Goal: Transaction & Acquisition: Purchase product/service

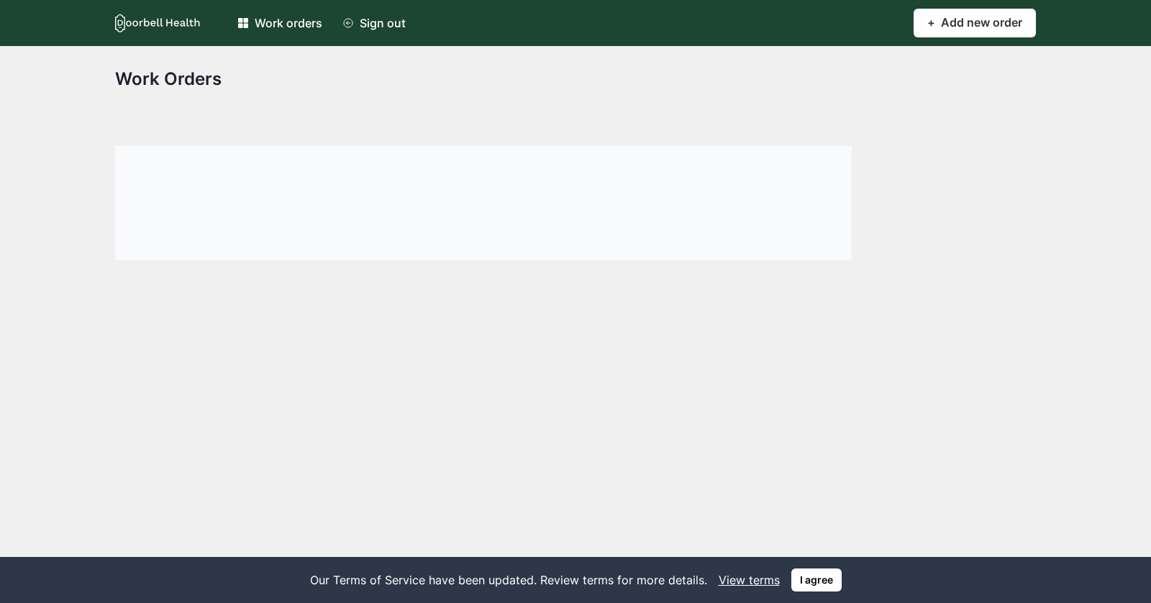
click at [424, 15] on div "Work orders Sign out" at bounding box center [571, 23] width 684 height 29
click at [395, 15] on div "Sign out" at bounding box center [383, 22] width 46 height 17
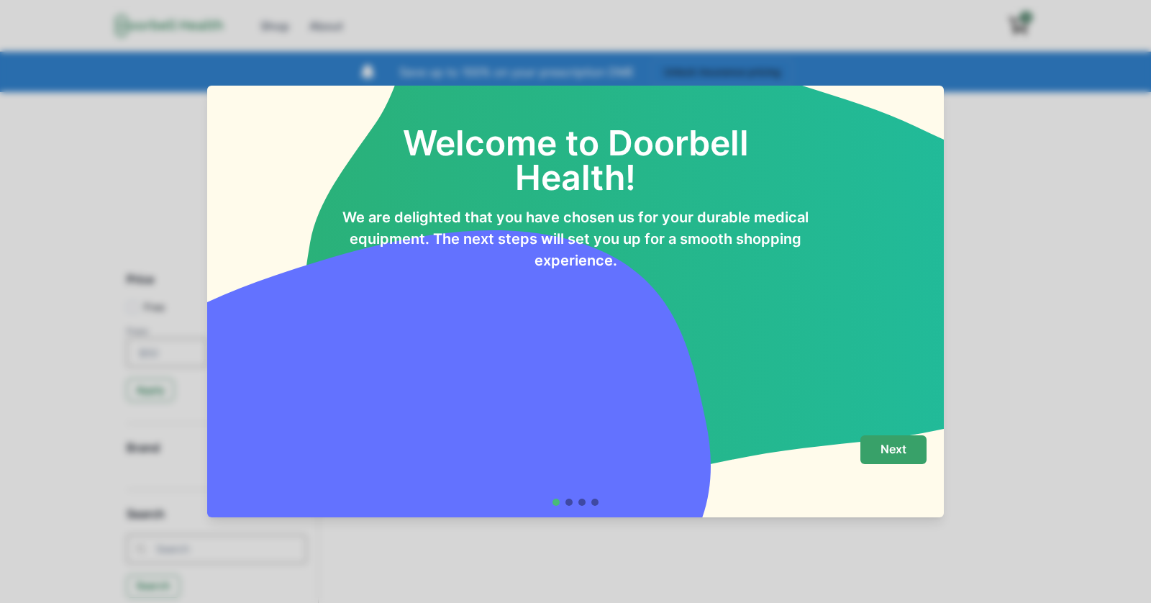
click at [882, 444] on p "Next" at bounding box center [893, 449] width 26 height 14
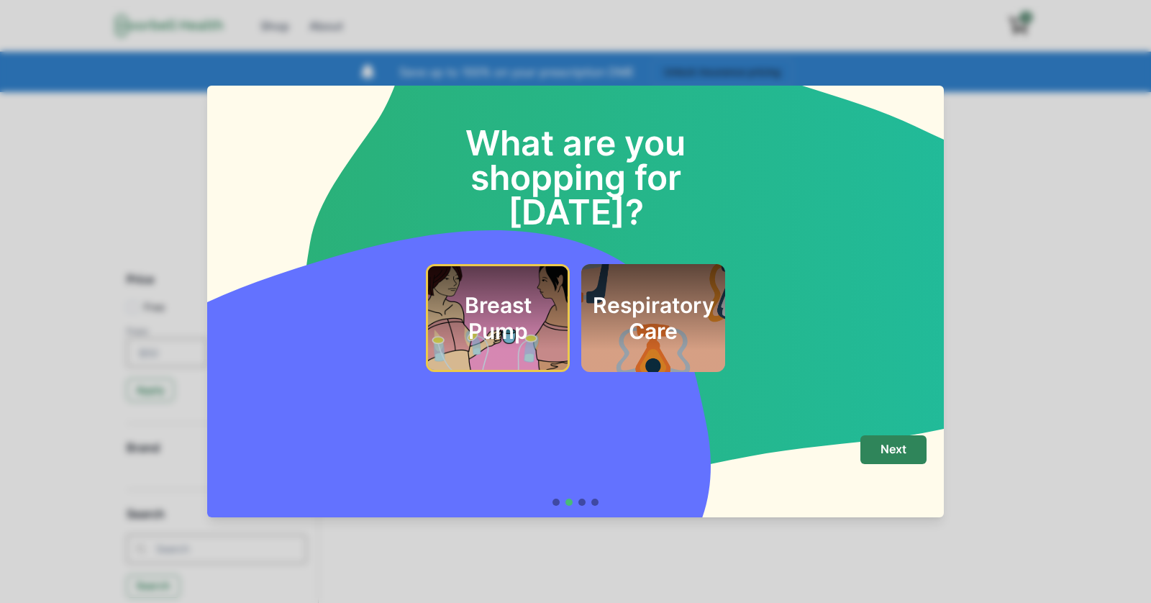
click at [512, 283] on div "Breast Pump" at bounding box center [497, 317] width 105 height 69
click at [583, 264] on div "Respiratory Care" at bounding box center [653, 318] width 144 height 108
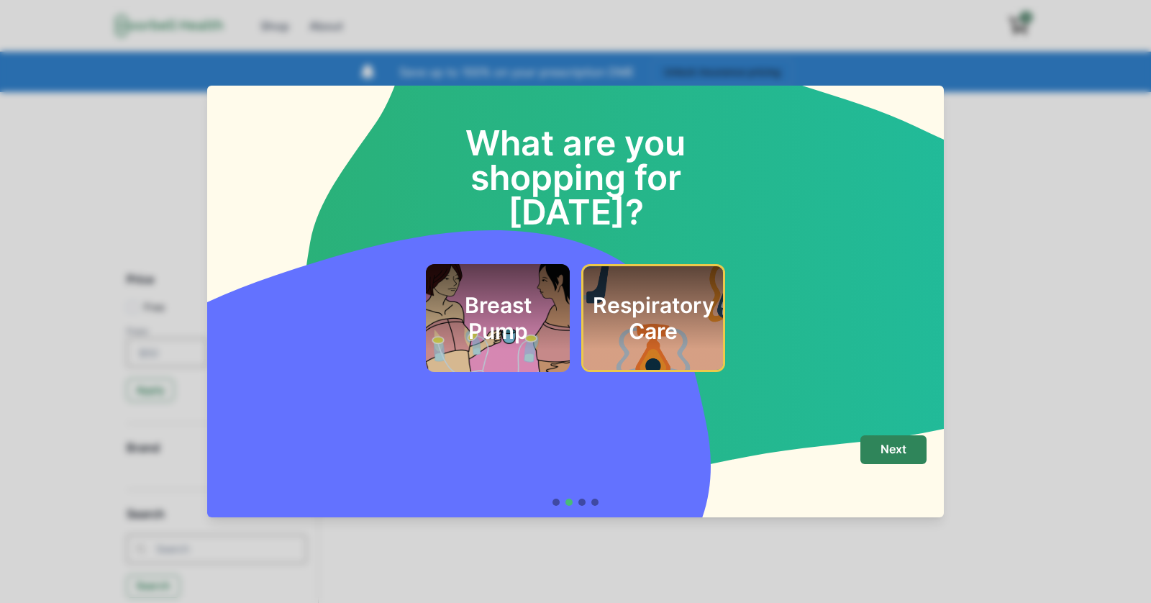
click at [545, 292] on h2 "Breast Pump" at bounding box center [497, 318] width 109 height 52
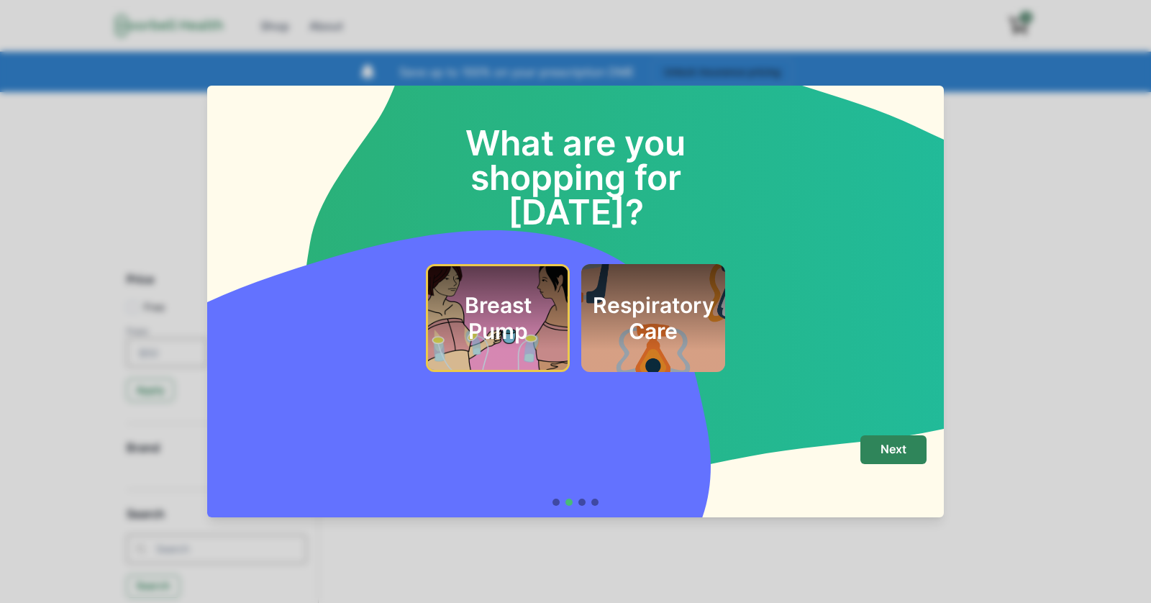
click at [670, 308] on h2 "Respiratory Care" at bounding box center [654, 318] width 122 height 52
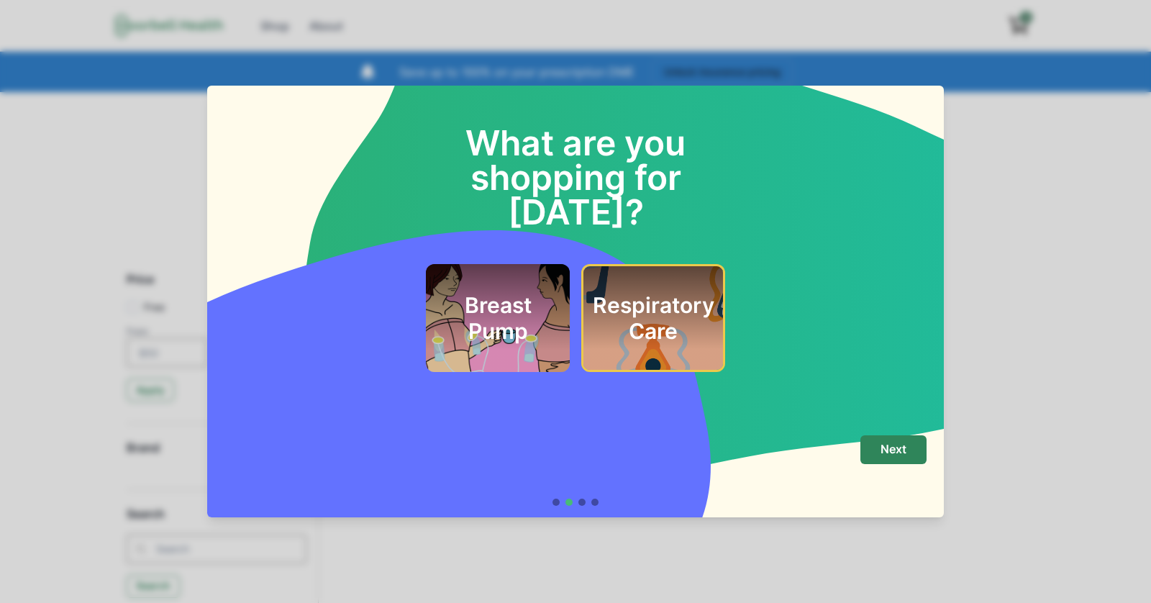
click at [517, 307] on h2 "Breast Pump" at bounding box center [497, 318] width 109 height 52
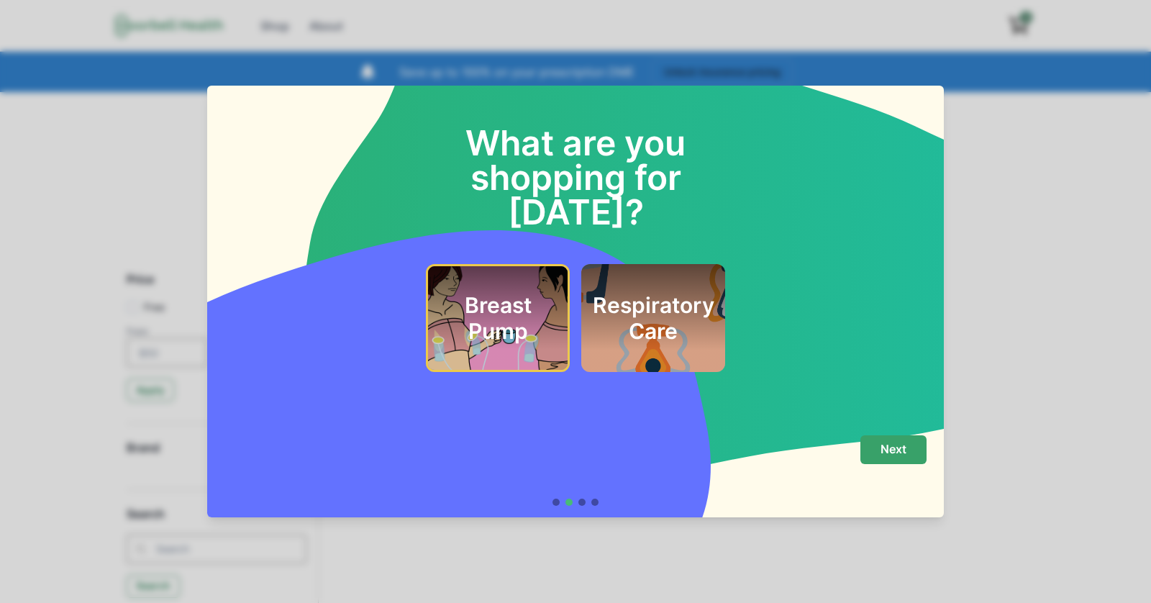
click at [912, 452] on button "Next" at bounding box center [893, 449] width 66 height 29
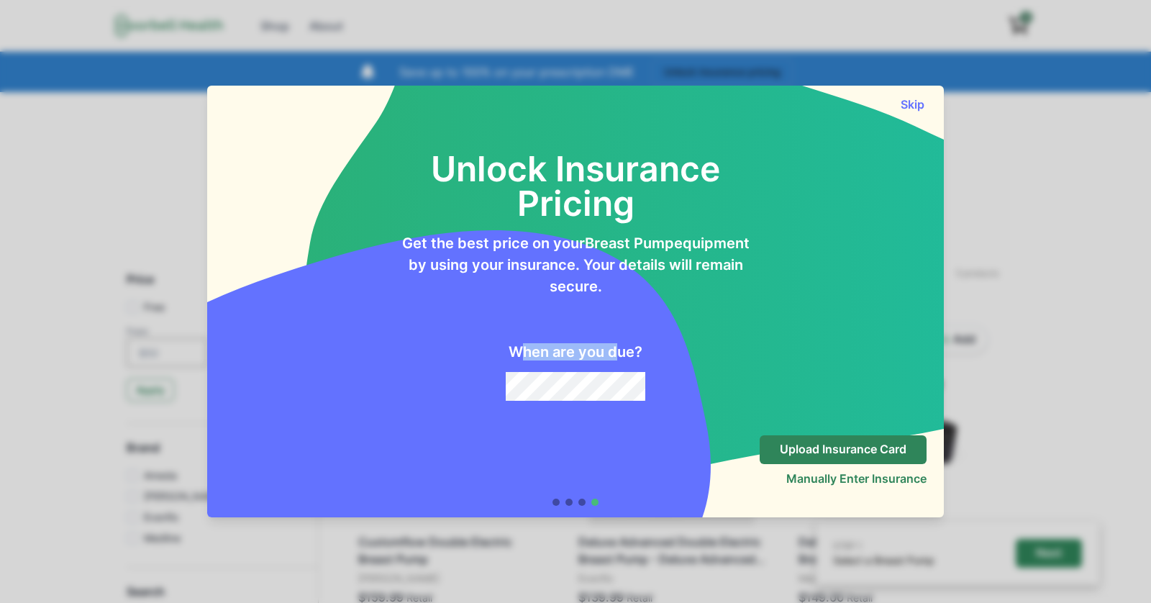
drag, startPoint x: 516, startPoint y: 353, endPoint x: 619, endPoint y: 355, distance: 102.9
click at [619, 355] on h2 "When are you due?" at bounding box center [575, 351] width 134 height 17
click at [908, 98] on button "Skip" at bounding box center [912, 104] width 29 height 14
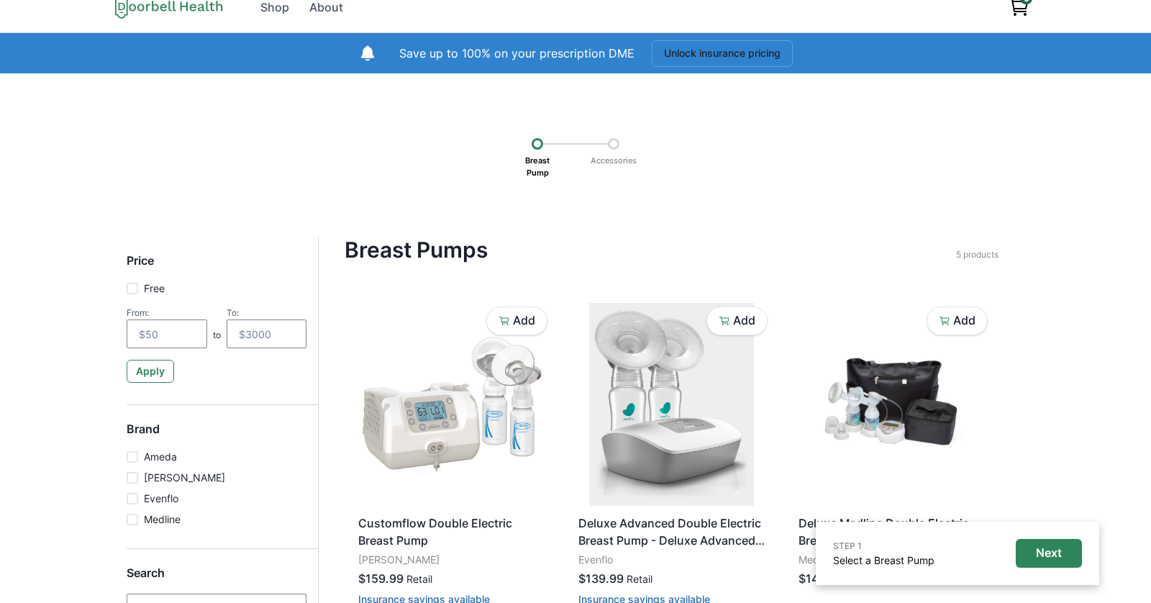
scroll to position [11, 0]
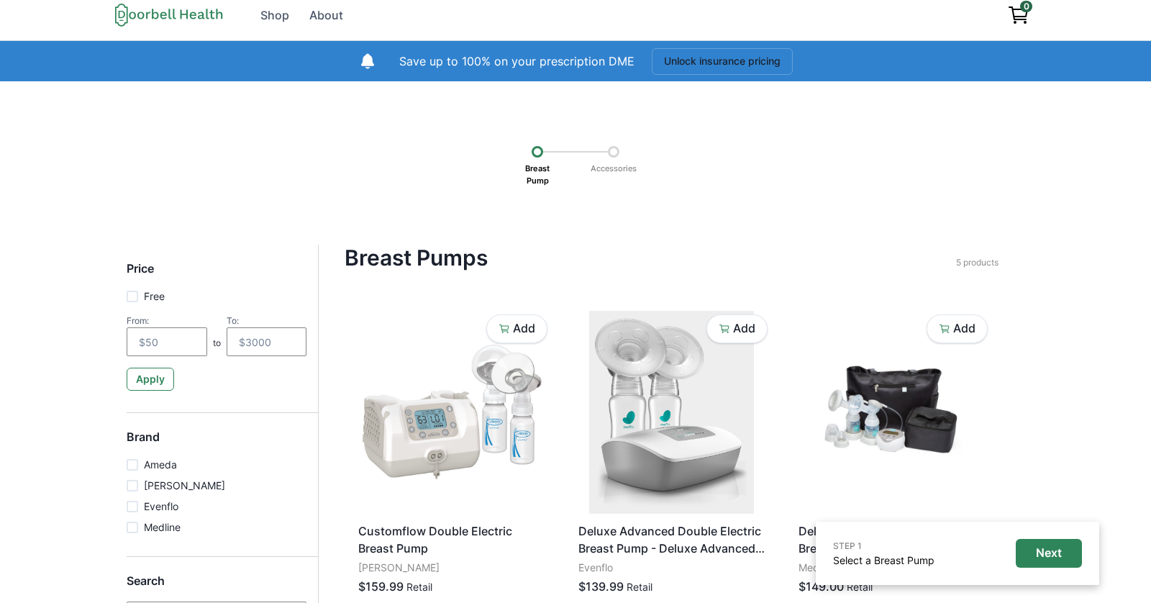
drag, startPoint x: 759, startPoint y: 226, endPoint x: 744, endPoint y: 227, distance: 14.4
click at [759, 227] on div "STEP 1 Select a Breast Pump Next Breast Pump Accessories Price Free From: to To…" at bounding box center [575, 532] width 1151 height 902
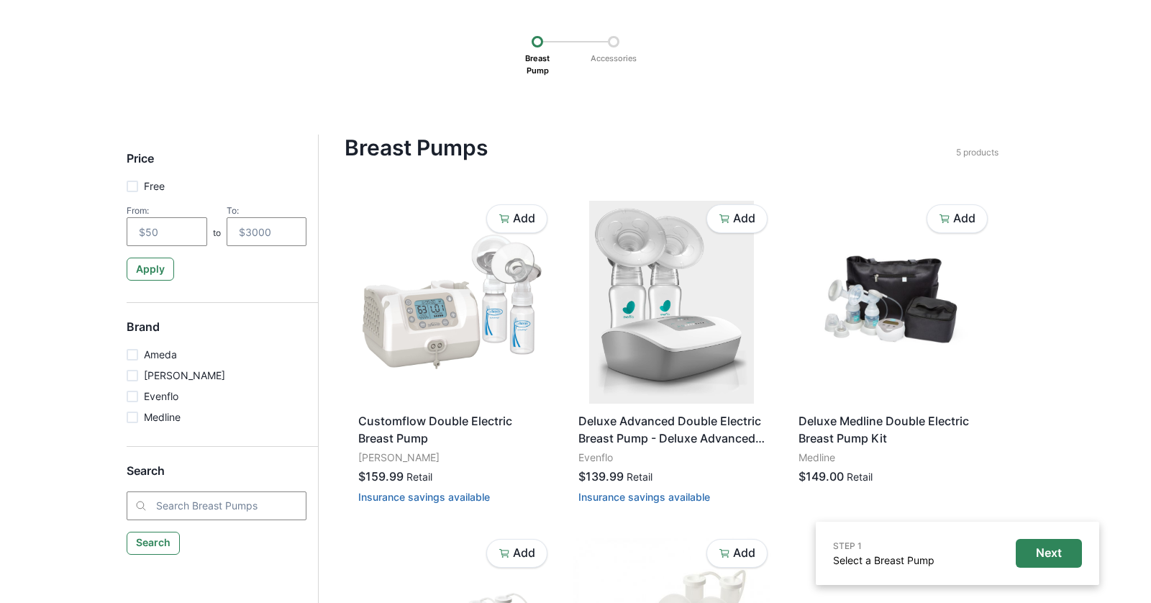
scroll to position [120, 0]
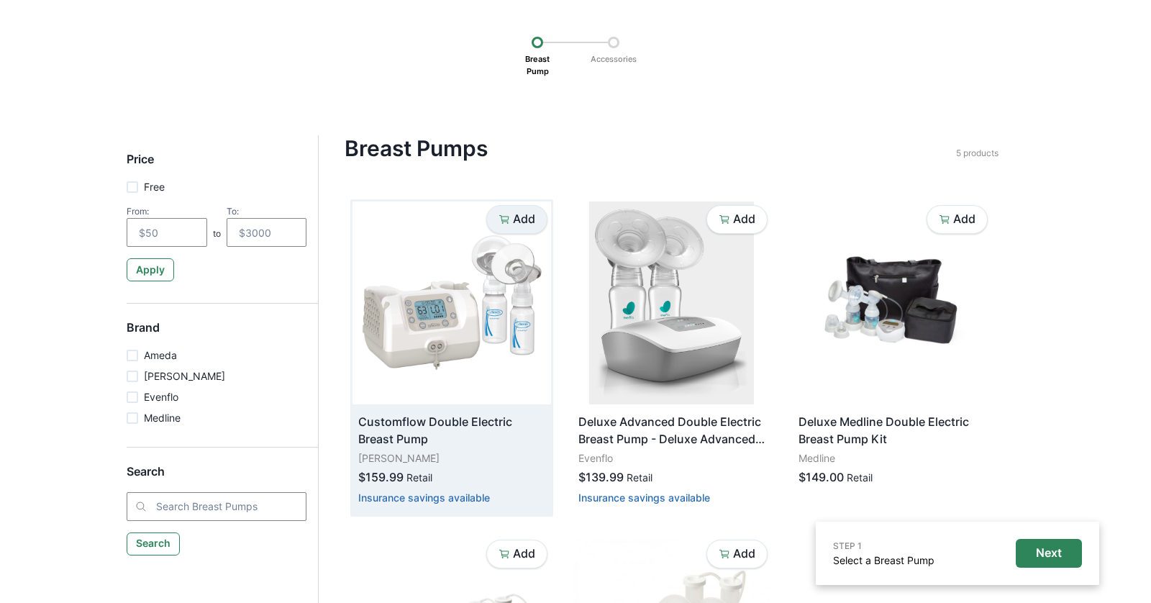
click at [511, 220] on div "Add" at bounding box center [516, 219] width 37 height 14
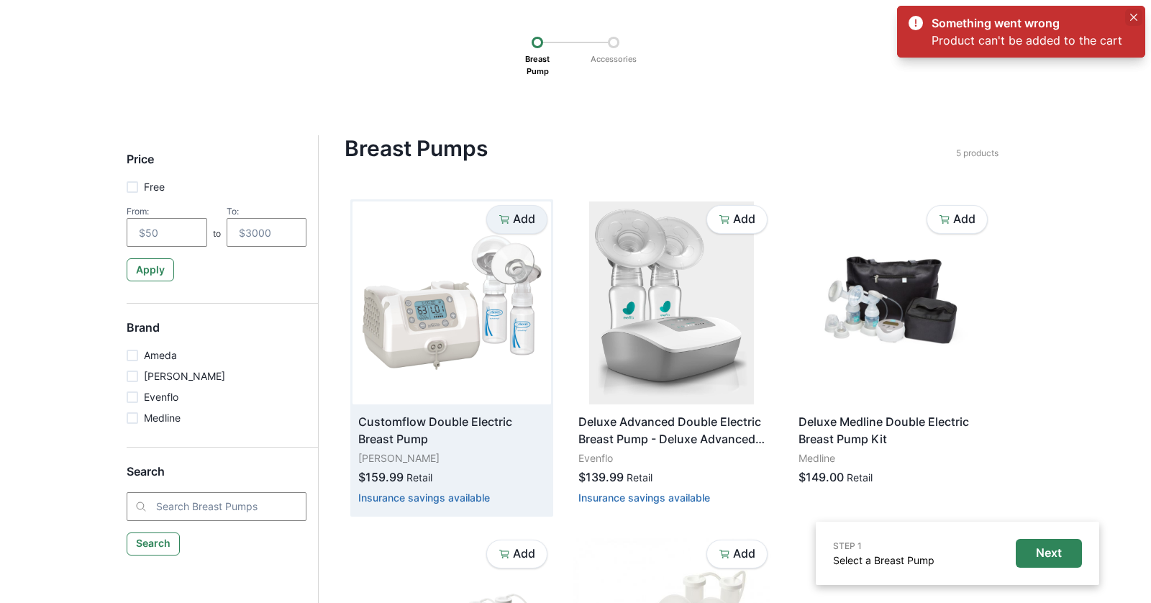
click at [1135, 17] on icon "Close" at bounding box center [1133, 17] width 7 height 7
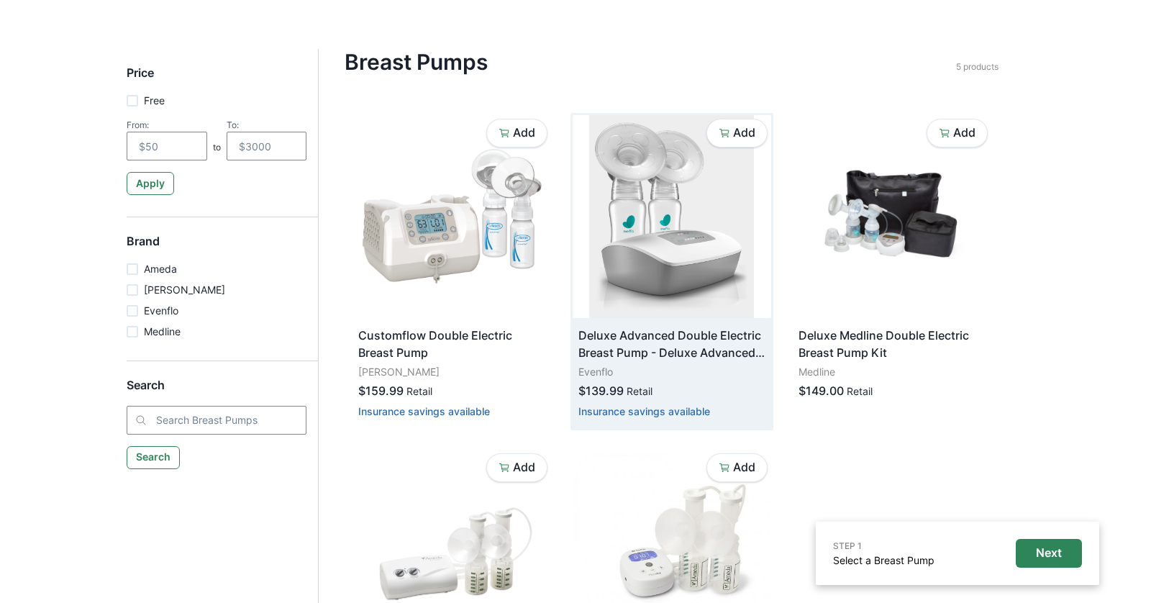
scroll to position [209, 0]
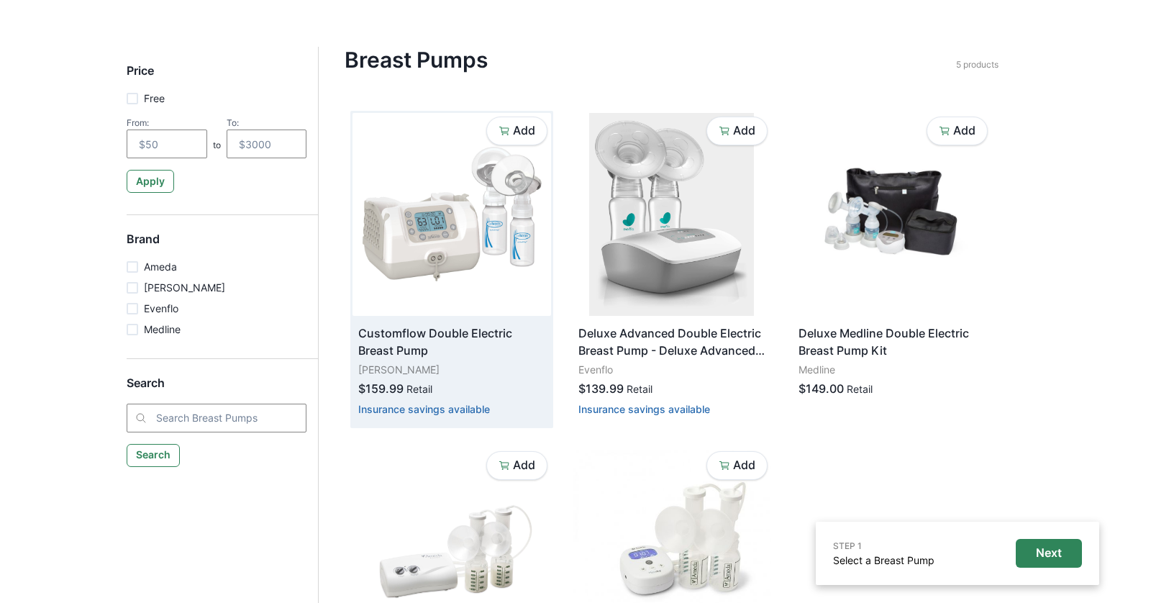
click at [512, 111] on div "Add Customflow Double Electric Breast Pump [PERSON_NAME] $159.99 Retail Insuran…" at bounding box center [451, 269] width 203 height 317
click at [513, 129] on p "Add" at bounding box center [524, 131] width 22 height 14
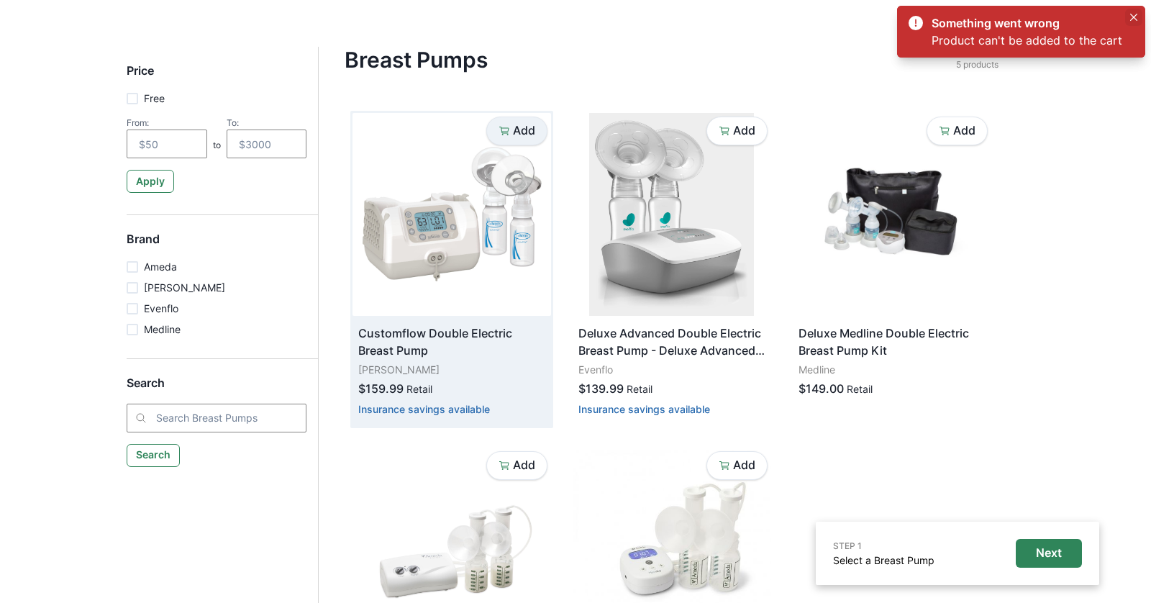
click at [1132, 17] on icon "Close" at bounding box center [1133, 17] width 7 height 7
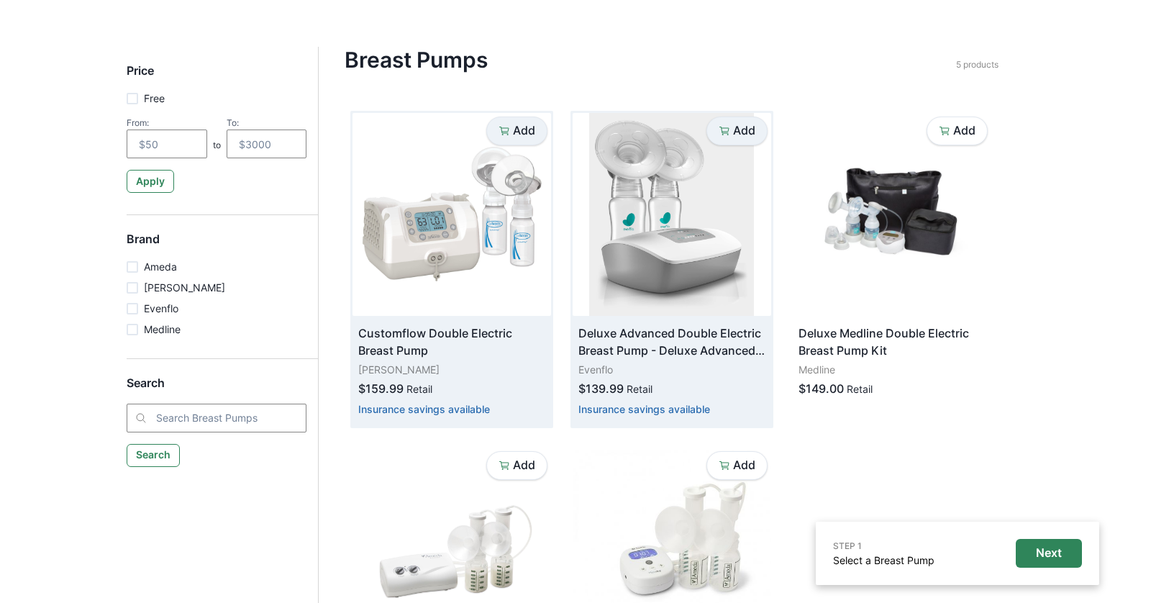
click at [741, 131] on p "Add" at bounding box center [744, 131] width 22 height 14
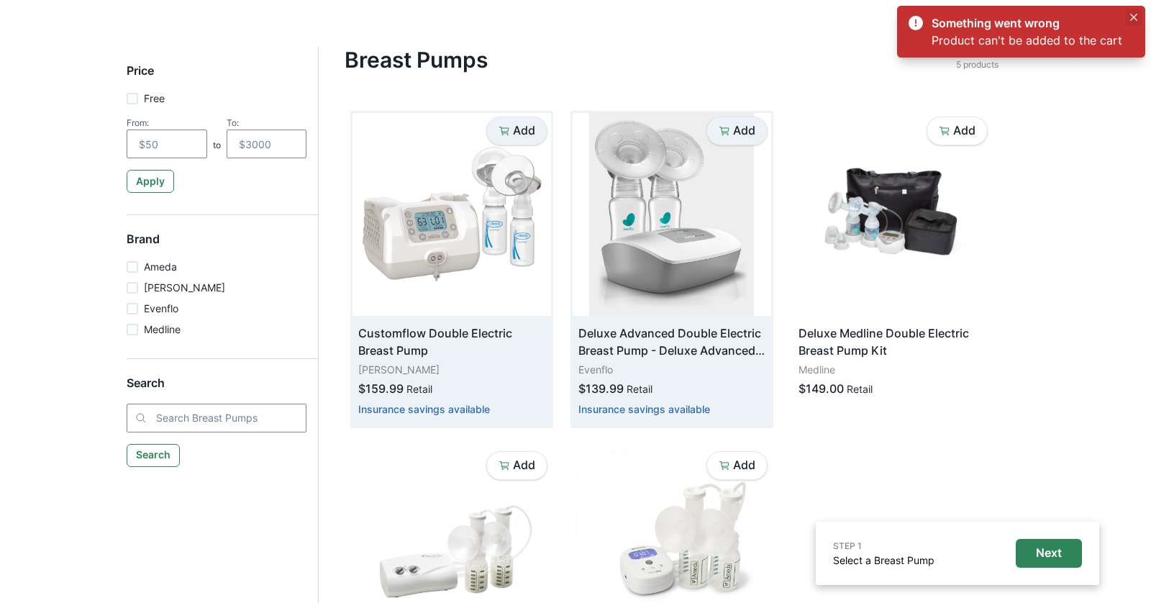
click at [1133, 19] on icon "Close" at bounding box center [1133, 17] width 7 height 7
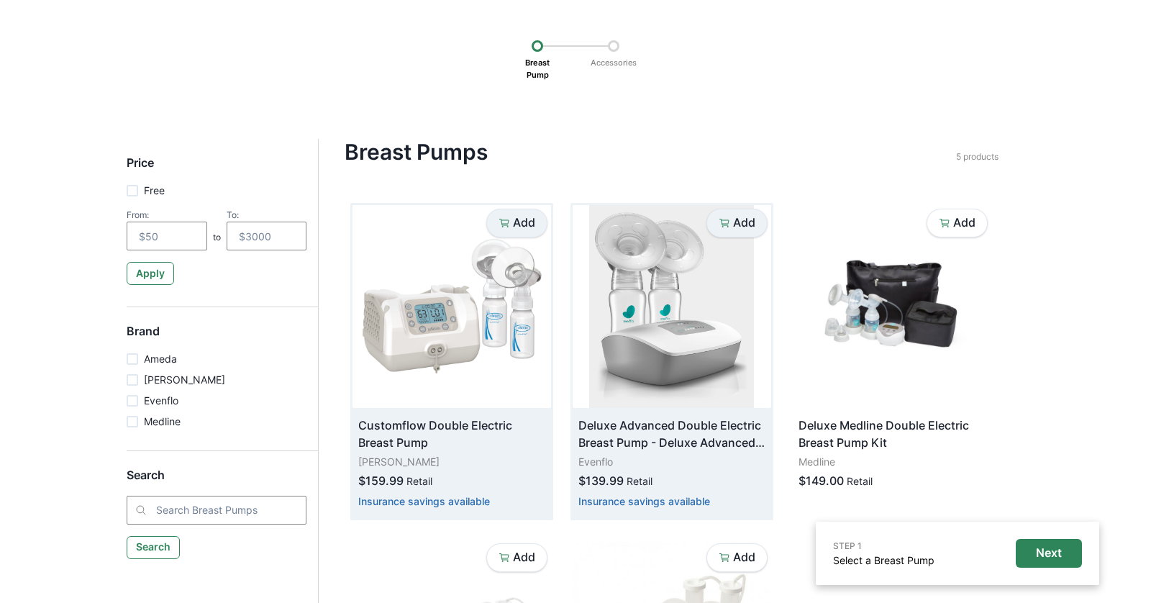
scroll to position [113, 0]
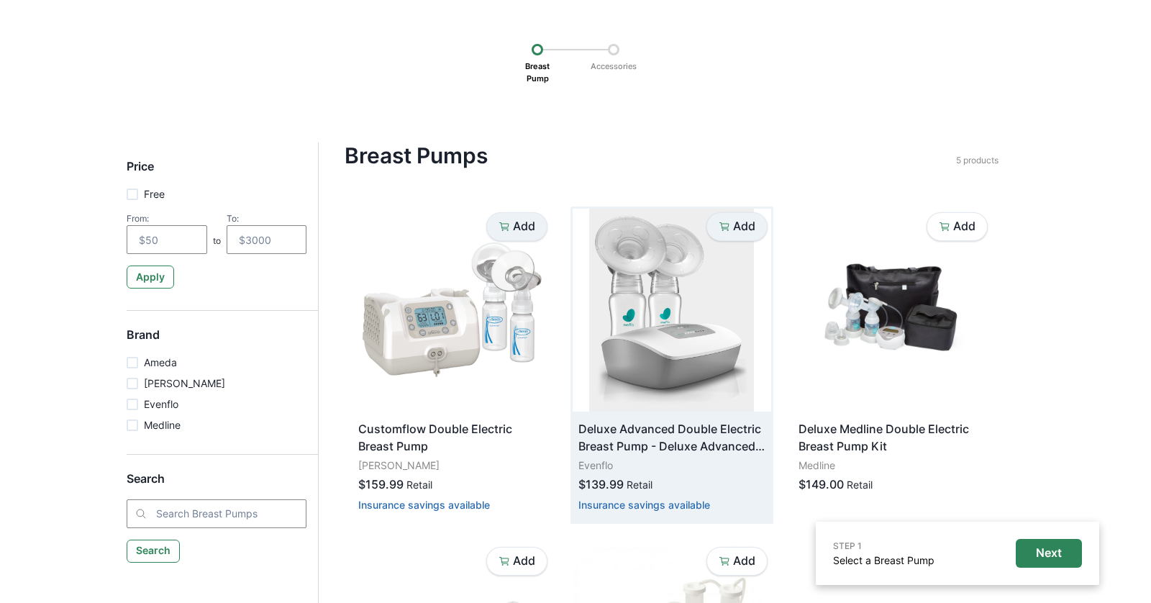
click at [613, 50] on div at bounding box center [614, 50] width 12 height 12
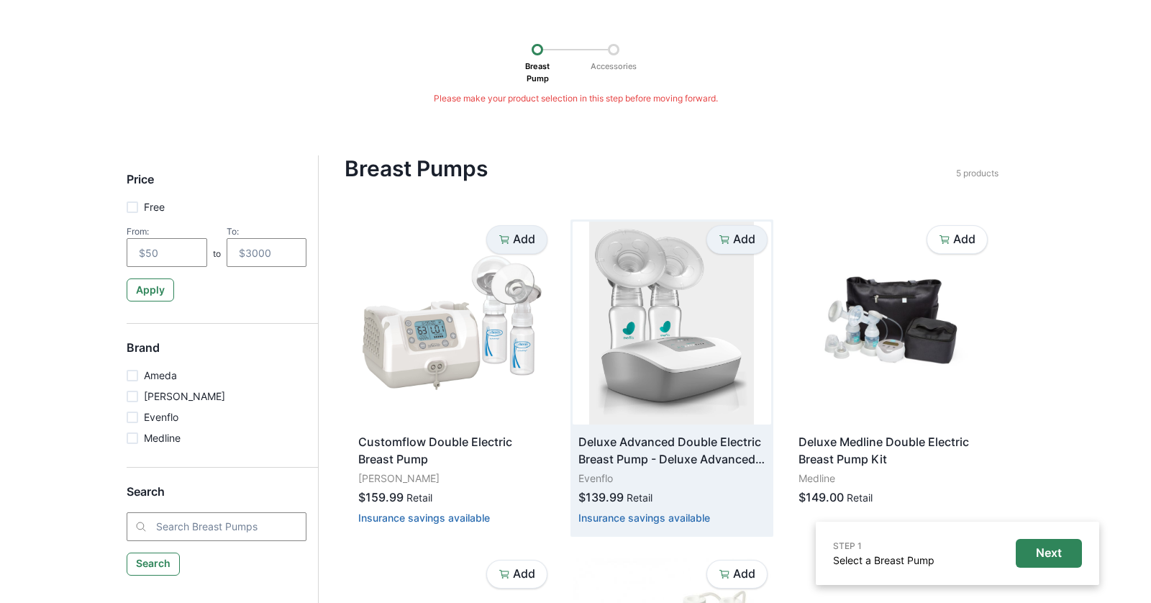
scroll to position [0, 0]
